Goal: Check status

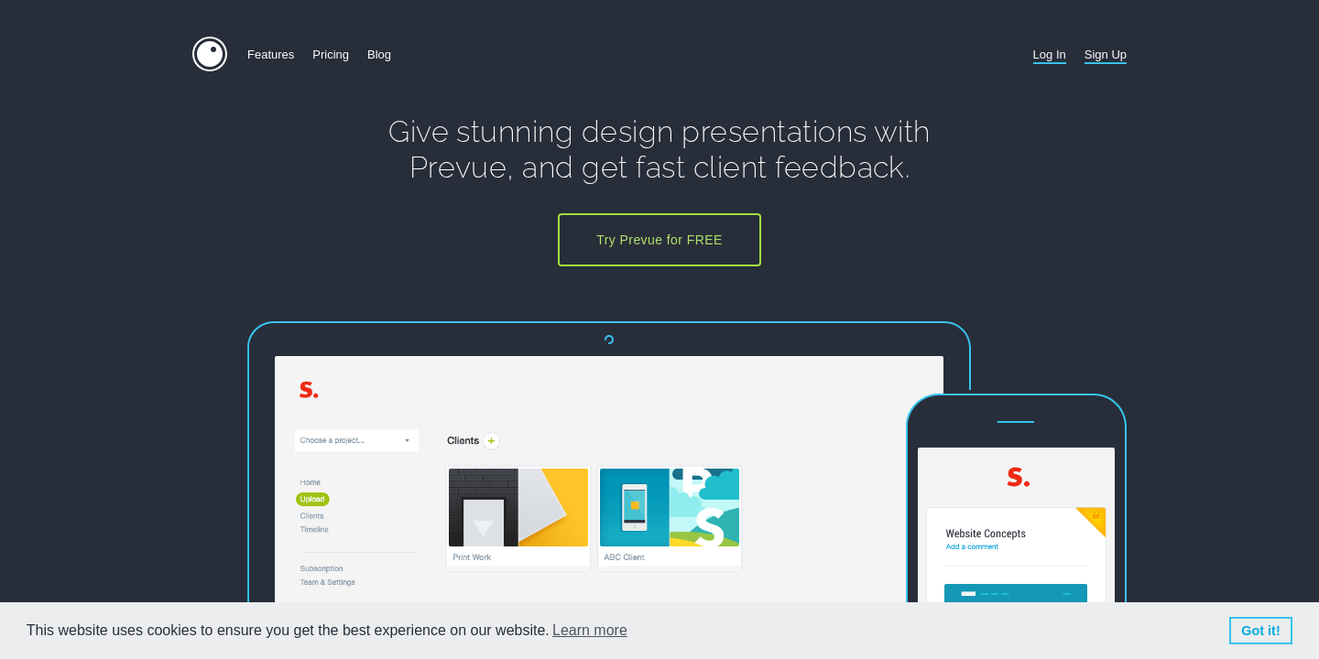
click at [1045, 58] on link "Log In" at bounding box center [1049, 55] width 33 height 36
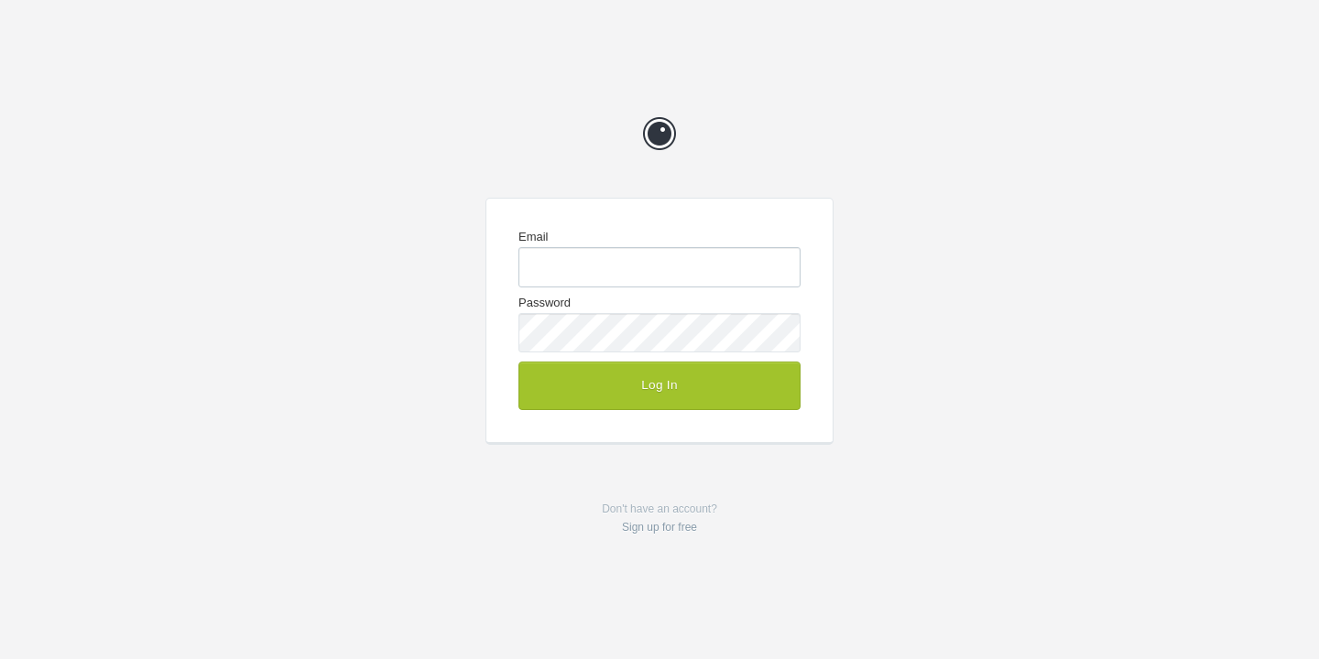
click at [650, 260] on input "Email" at bounding box center [659, 266] width 282 height 39
type input "chrisg@cg-design.co.uk"
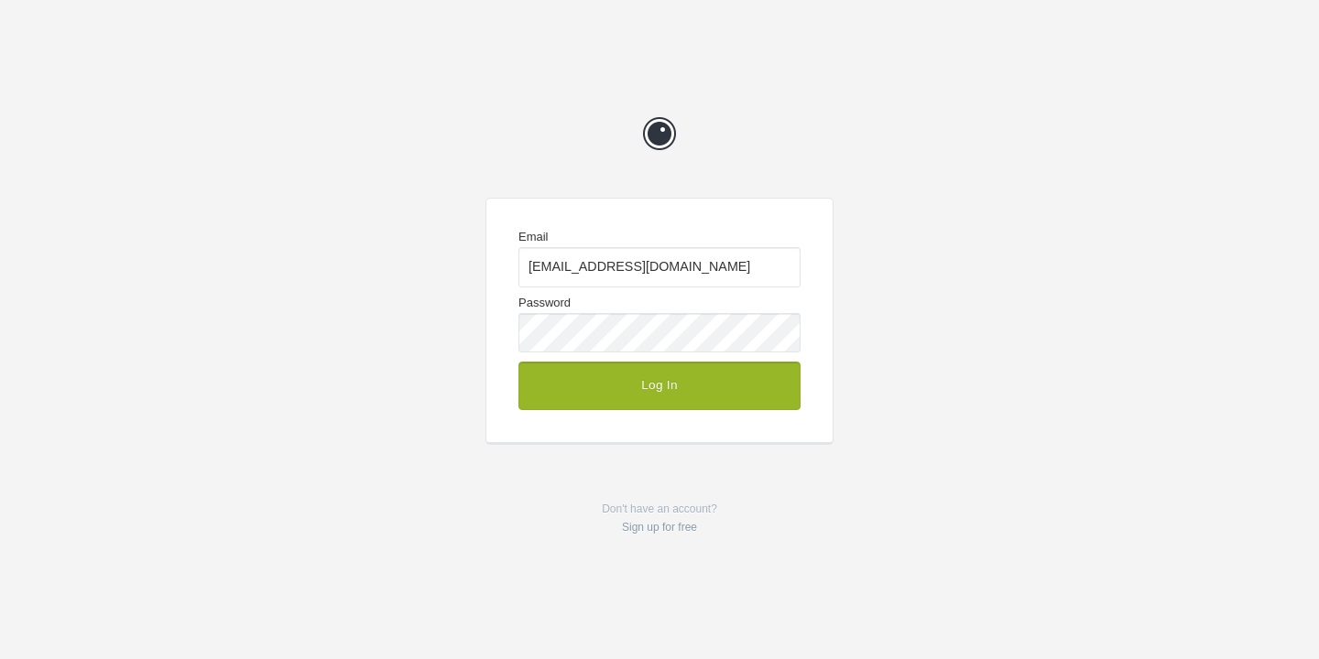
click at [674, 391] on button "Log In" at bounding box center [659, 386] width 282 height 48
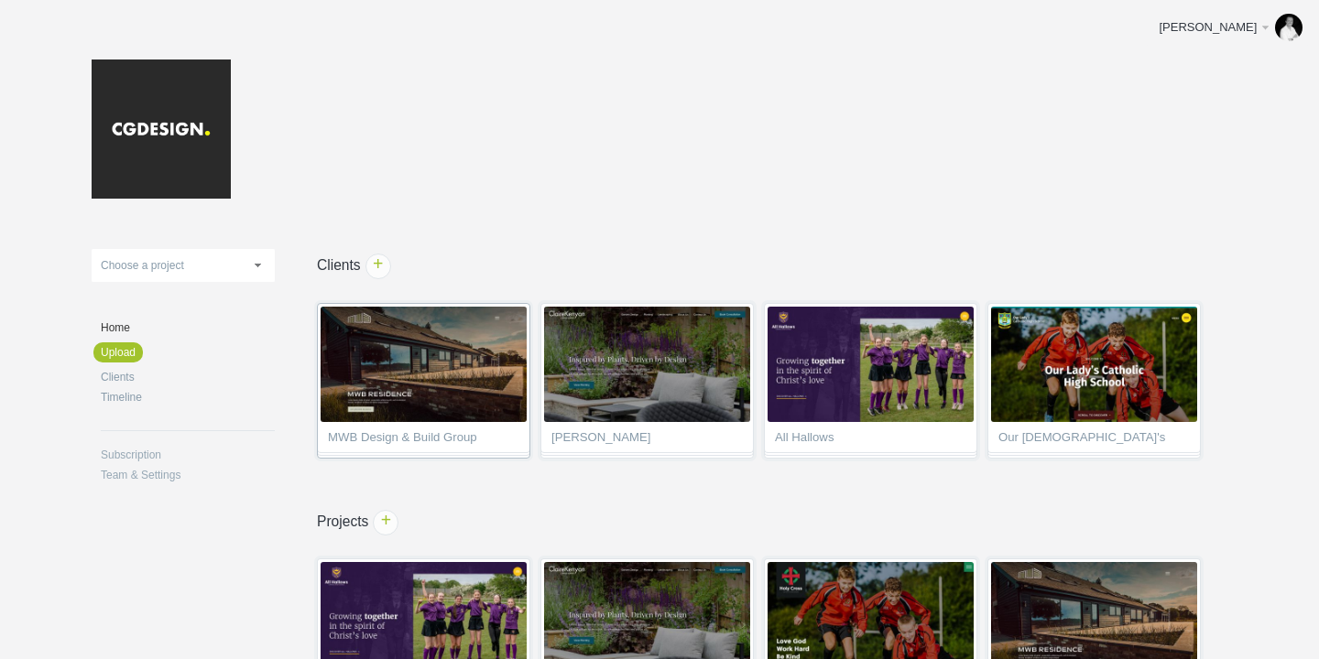
click at [459, 437] on span "MWB Design & Build Group" at bounding box center [423, 440] width 191 height 18
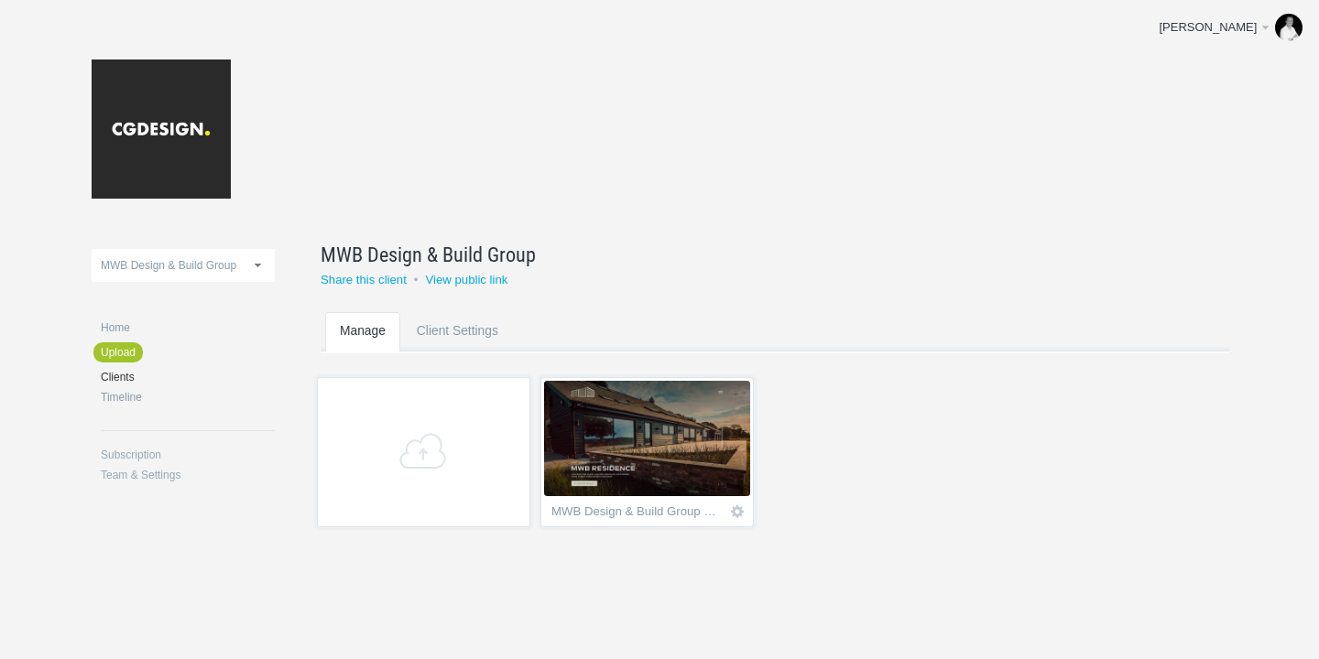
click at [661, 456] on img at bounding box center [647, 438] width 206 height 115
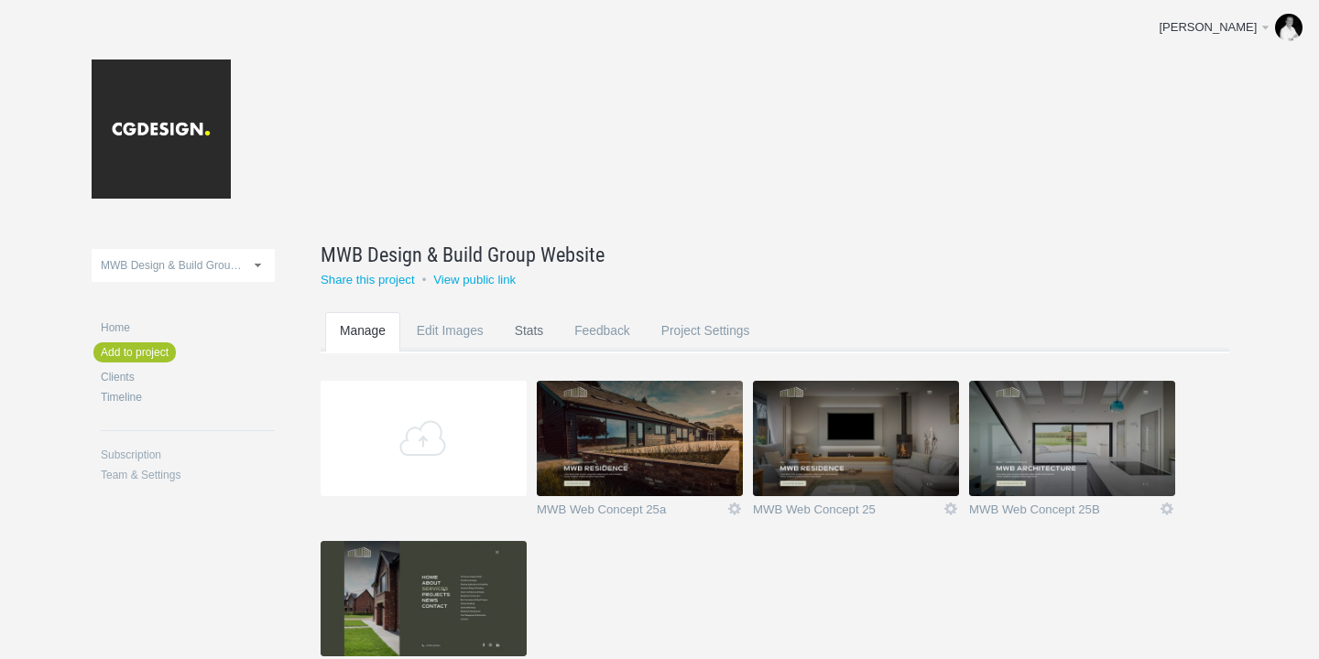
click at [533, 341] on link "Stats" at bounding box center [529, 348] width 58 height 72
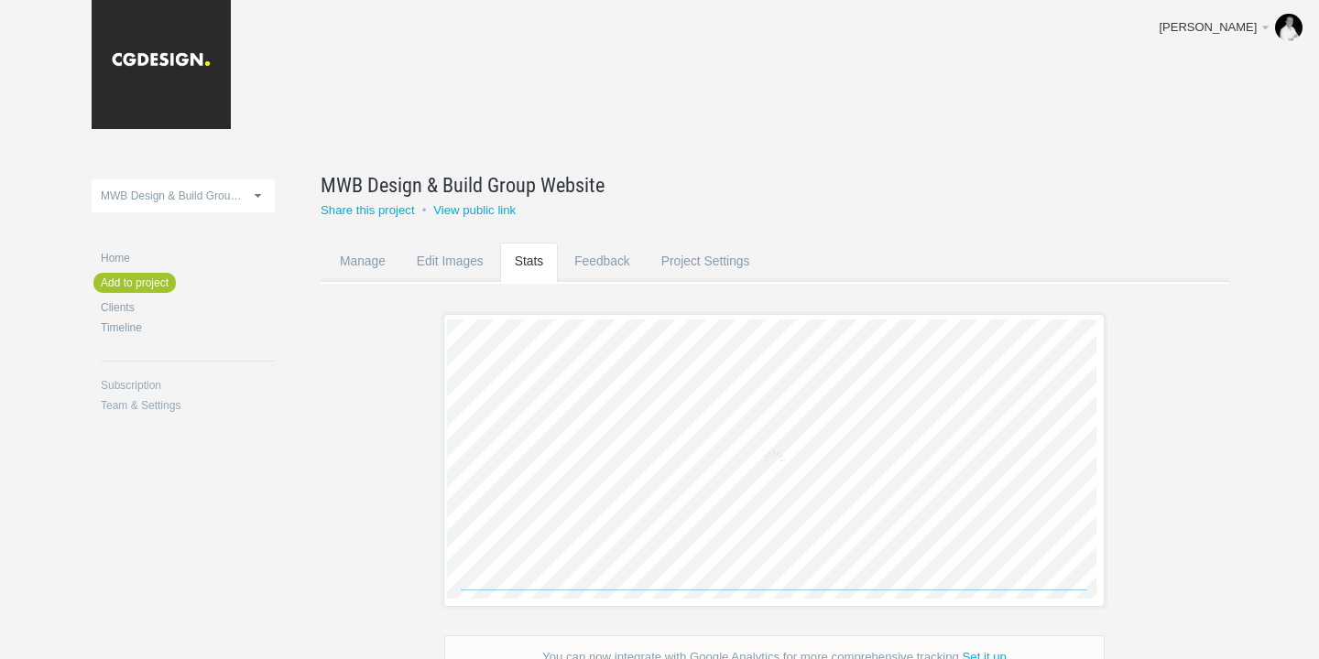
scroll to position [107, 0]
